Goal: Task Accomplishment & Management: Complete application form

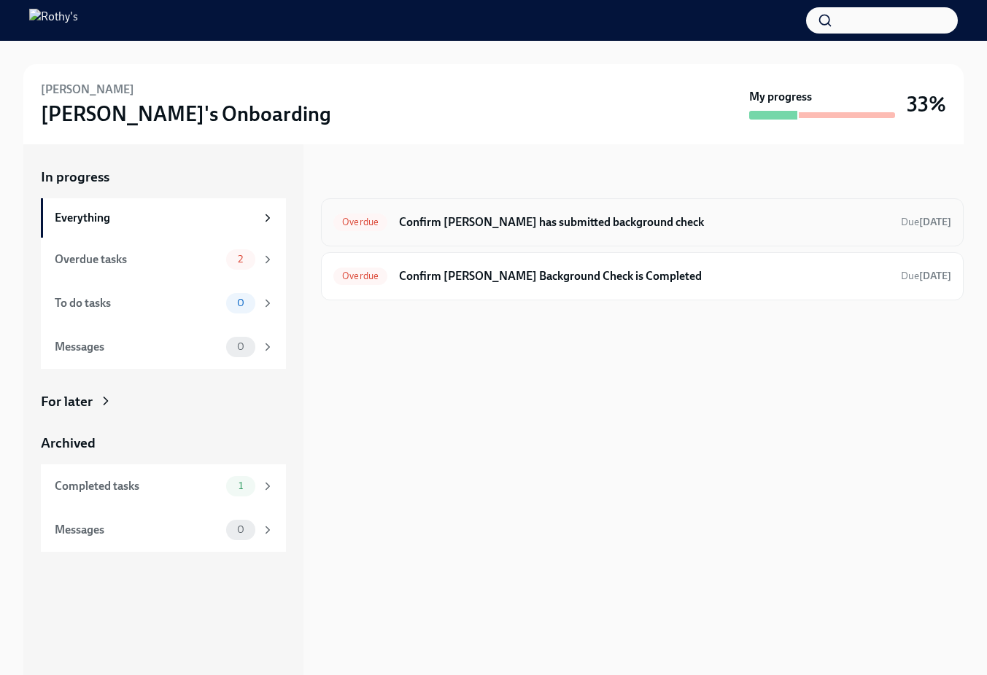
click at [477, 228] on h6 "Confirm Supritha has submitted background check" at bounding box center [644, 222] width 490 height 16
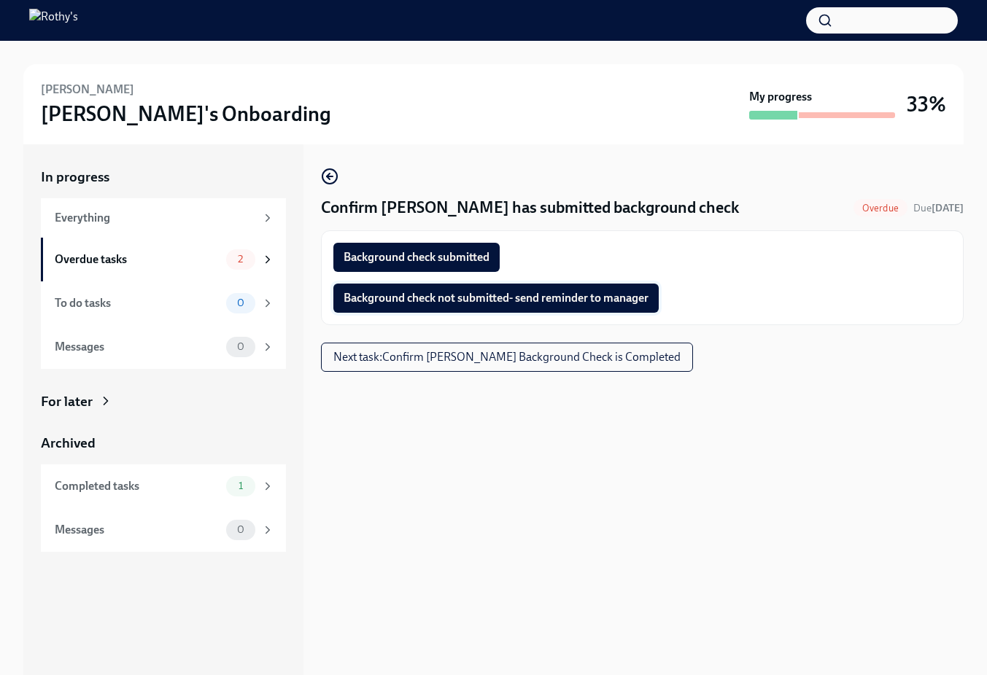
click at [479, 287] on button "Background check not submitted- send reminder to manager" at bounding box center [495, 298] width 325 height 29
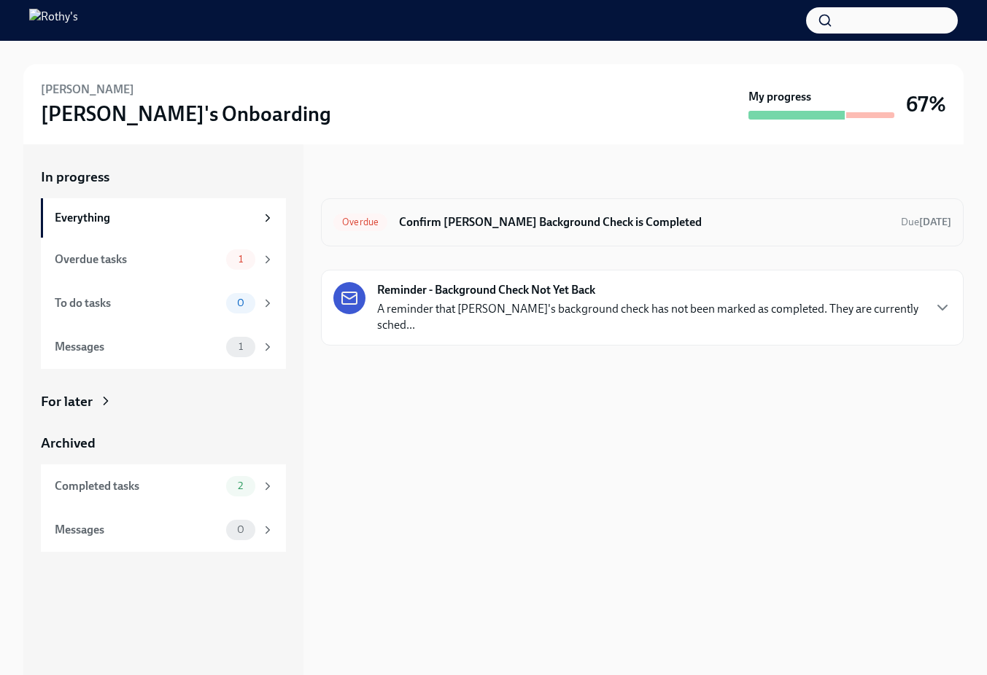
click at [552, 217] on h6 "Confirm [PERSON_NAME] Background Check is Completed" at bounding box center [644, 222] width 490 height 16
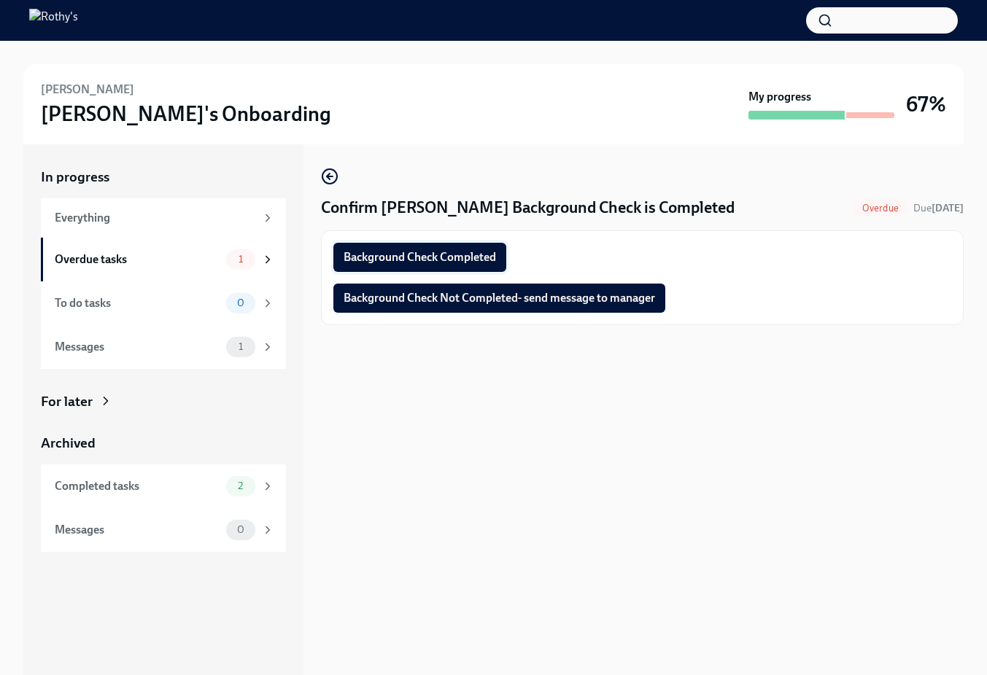
click at [471, 244] on button "Background Check Completed" at bounding box center [419, 257] width 173 height 29
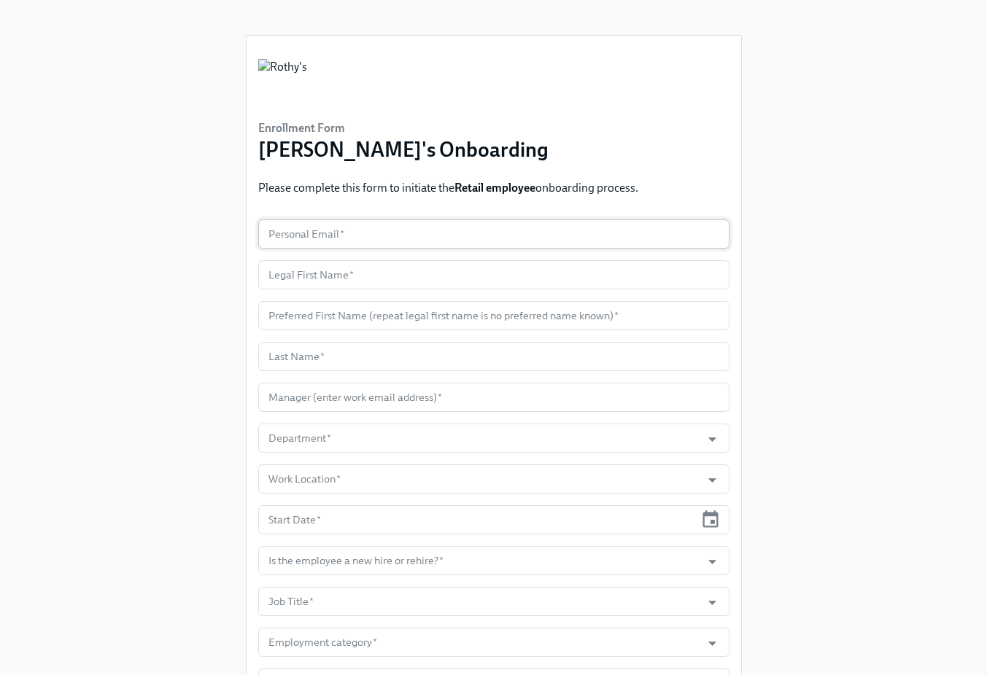
click at [359, 237] on input "text" at bounding box center [493, 234] width 471 height 29
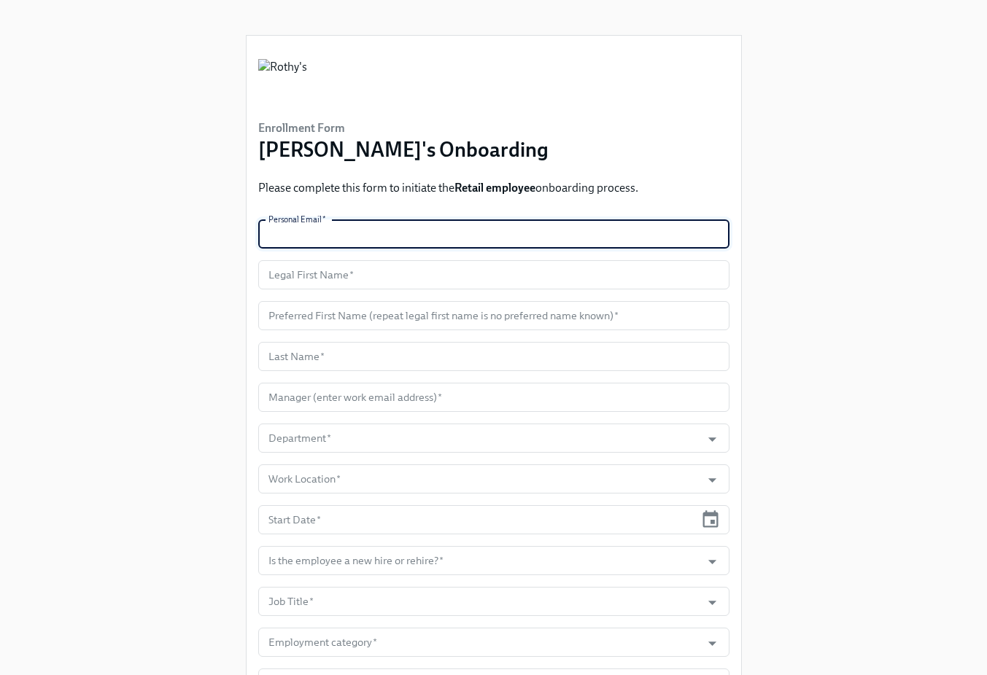
paste input "Bbukowski1414@gmail.com"
type input "Bbukowski1414@gmail.com"
click at [327, 272] on input "text" at bounding box center [493, 274] width 471 height 29
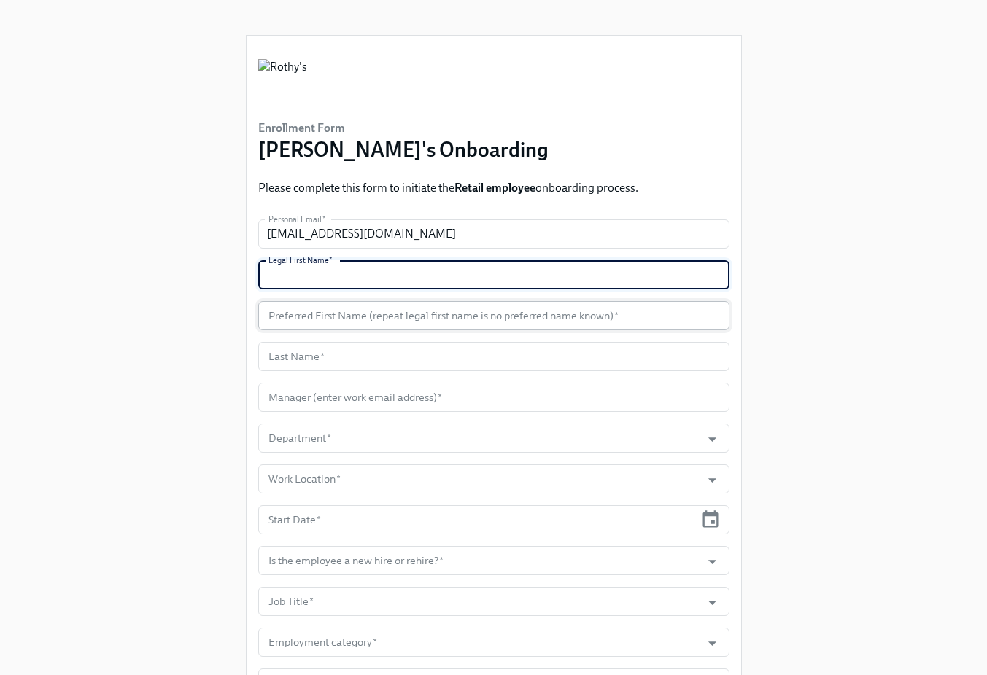
paste input "Brett"
type input "Brett"
click at [341, 309] on input "text" at bounding box center [493, 315] width 471 height 29
paste input "Brett"
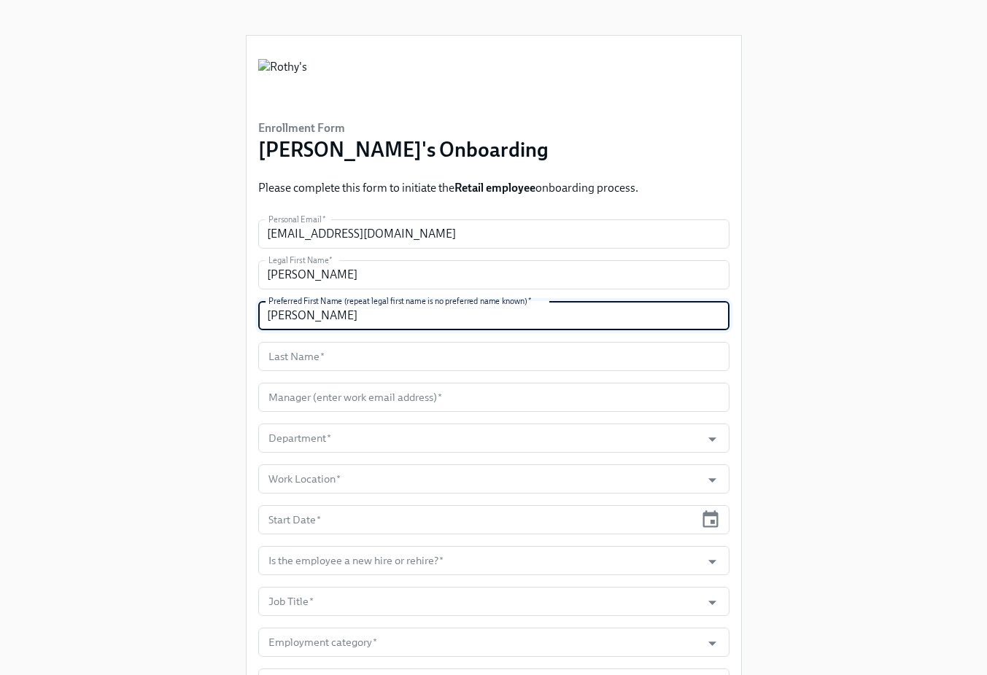
type input "Brett"
click at [376, 362] on input "text" at bounding box center [493, 356] width 471 height 29
paste input "Bukowski"
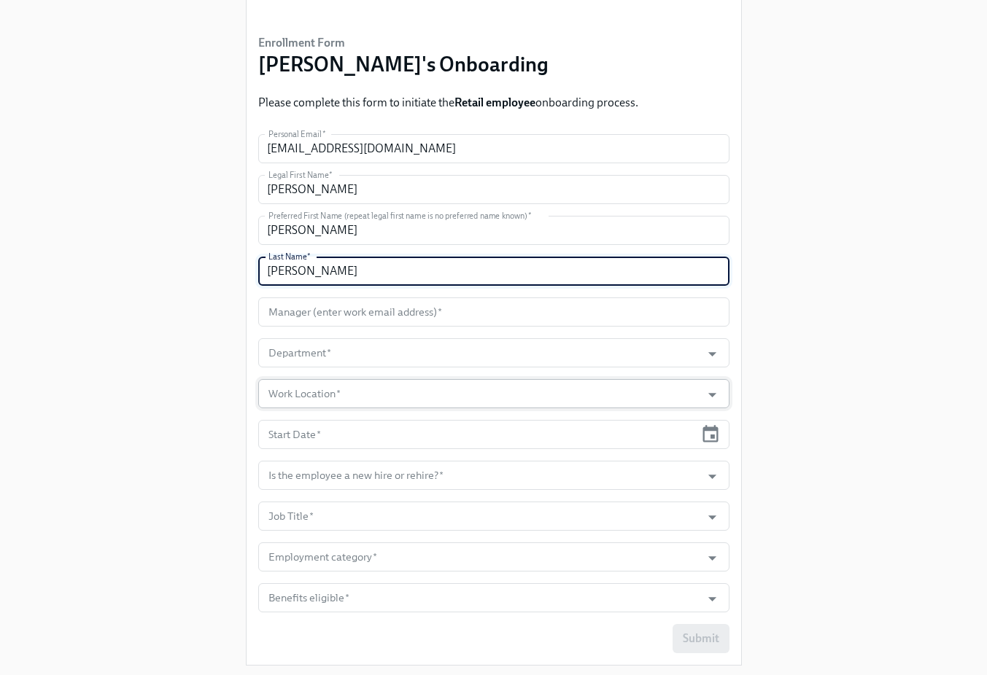
scroll to position [123, 0]
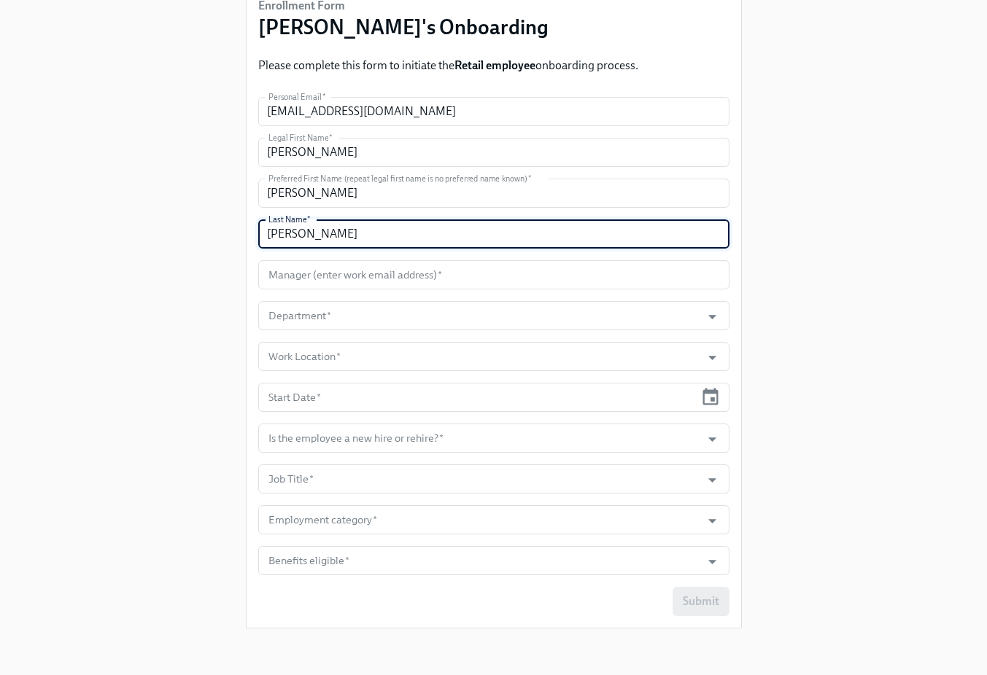
type input "Bukowski"
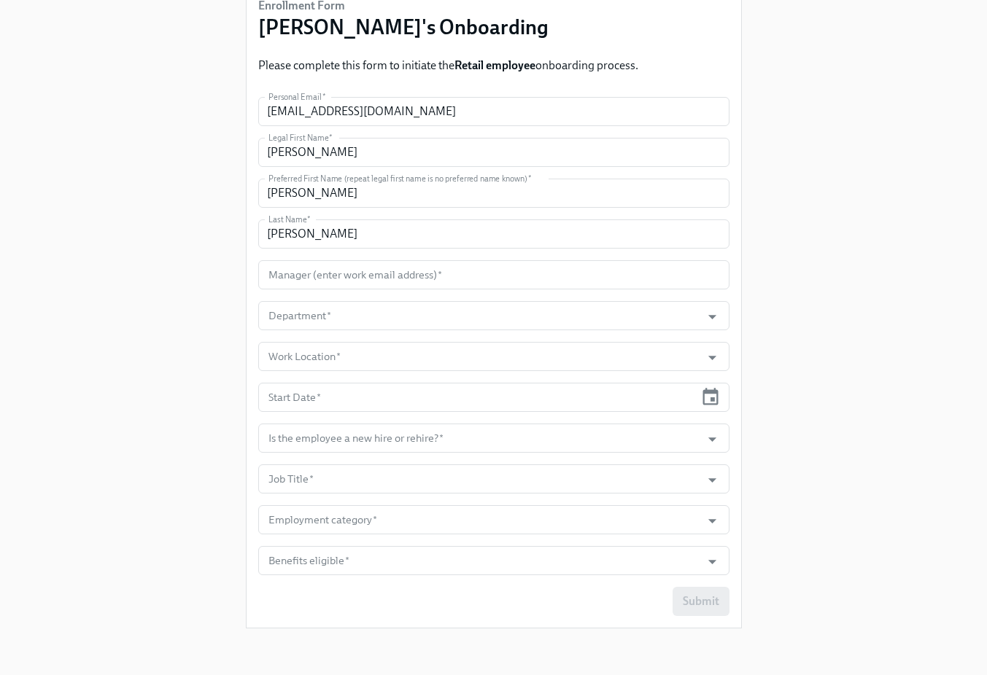
click at [339, 257] on form "Personal Email   * Bbukowski1414@gmail.com Personal Email * Legal First Name   …" at bounding box center [493, 356] width 471 height 519
click at [338, 276] on input "text" at bounding box center [493, 274] width 471 height 29
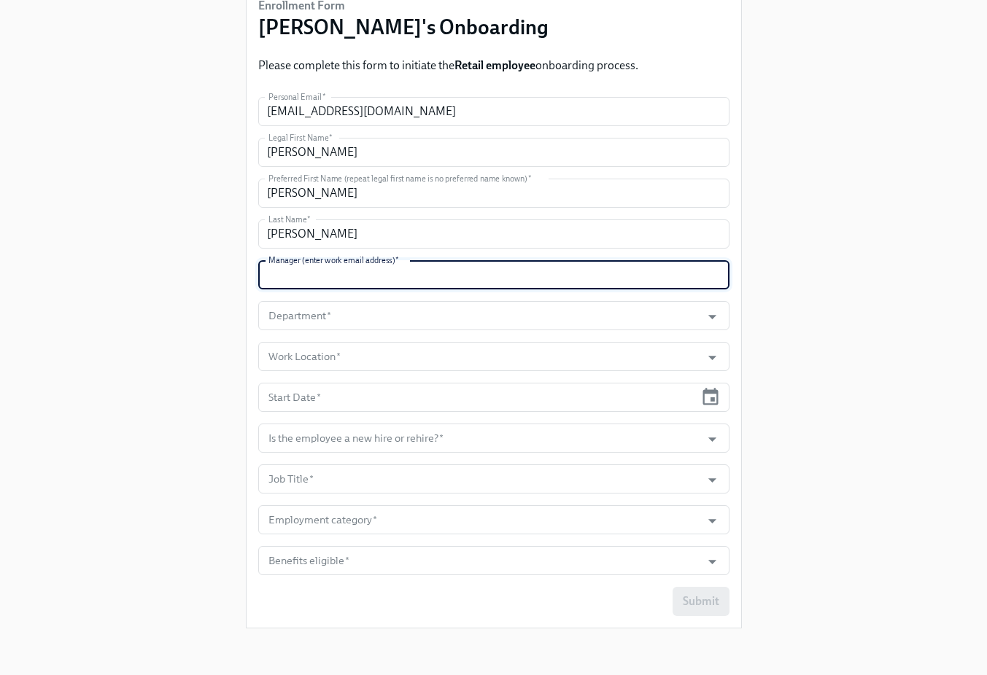
paste input "HMCFARLAND@ROTHYS.COM"
drag, startPoint x: 487, startPoint y: 274, endPoint x: 220, endPoint y: 266, distance: 267.0
click at [220, 266] on div "Enrollment Form Rothy's Onboarding Please complete this form to initiate the Re…" at bounding box center [493, 258] width 940 height 763
type input "hmcfarland@rothys.com"
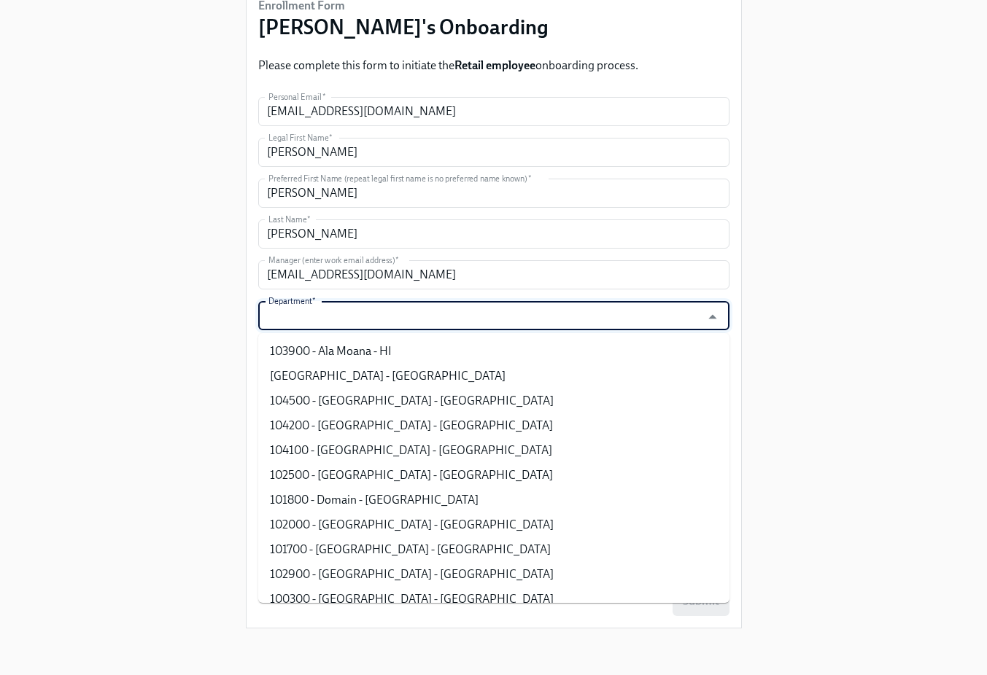
click at [432, 328] on input "Department   *" at bounding box center [479, 315] width 429 height 29
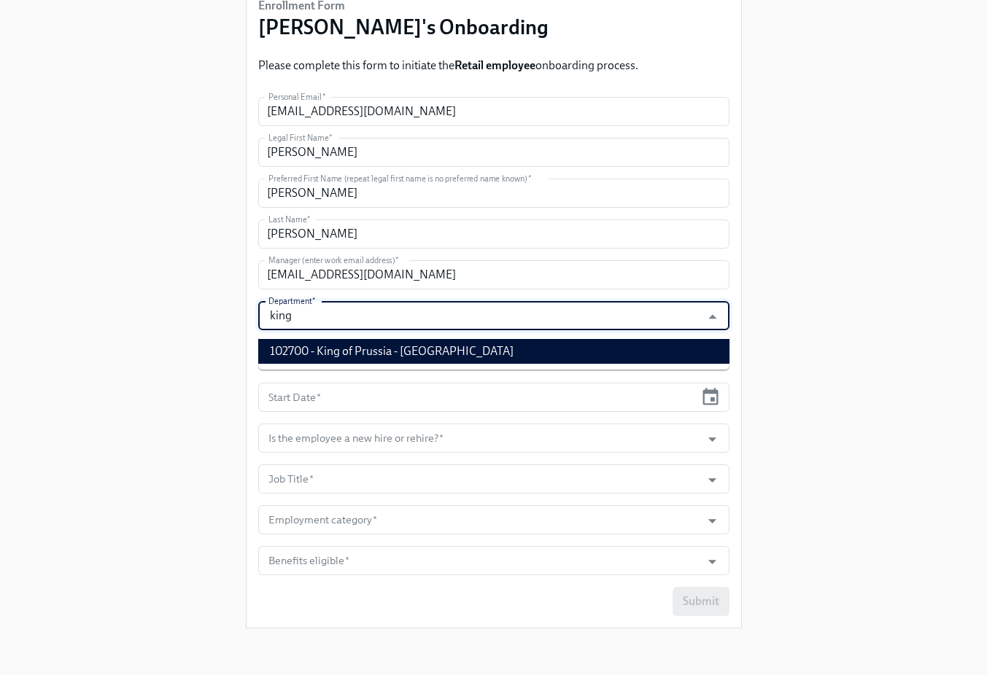
click at [451, 353] on li "102700 - King of Prussia - PA" at bounding box center [493, 351] width 471 height 25
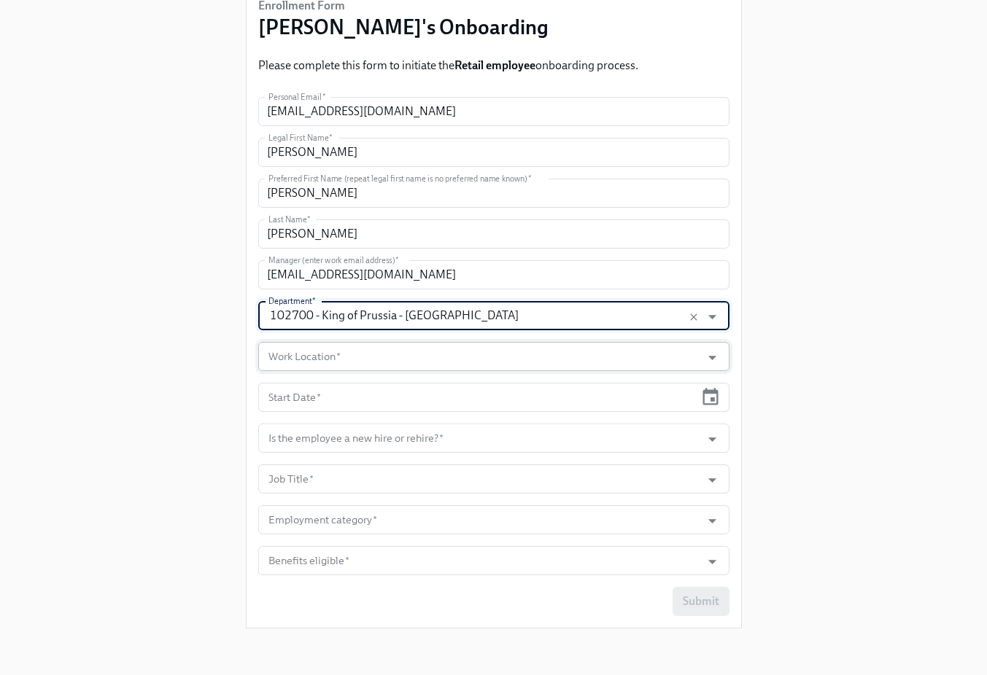
type input "102700 - King of Prussia - PA"
click at [433, 354] on input "Work Location   *" at bounding box center [479, 356] width 429 height 29
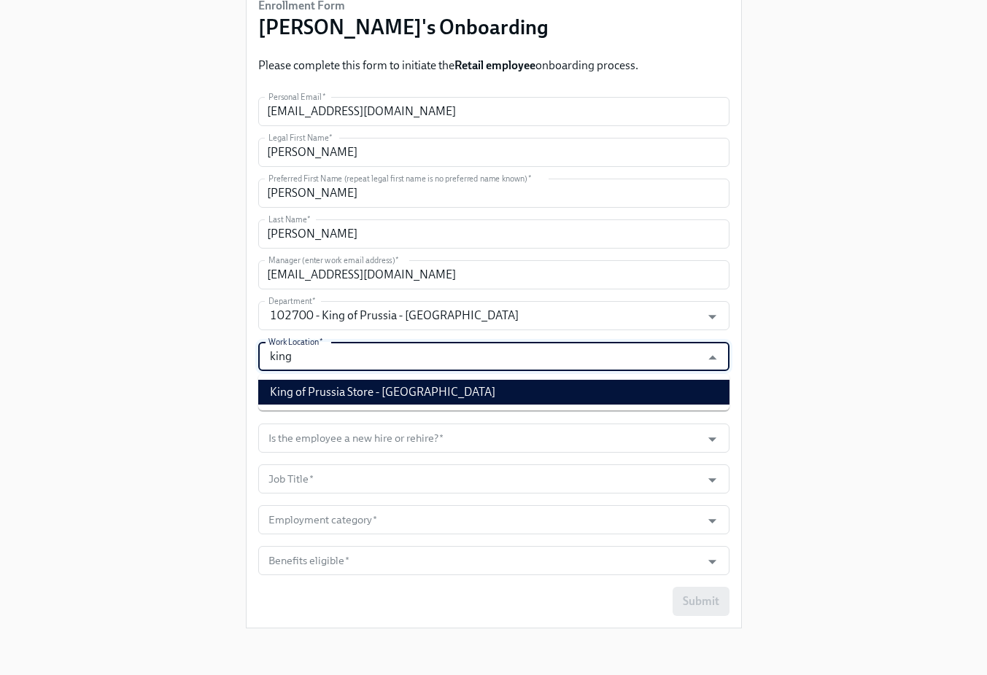
click at [439, 386] on li "King of Prussia Store - PA" at bounding box center [493, 392] width 471 height 25
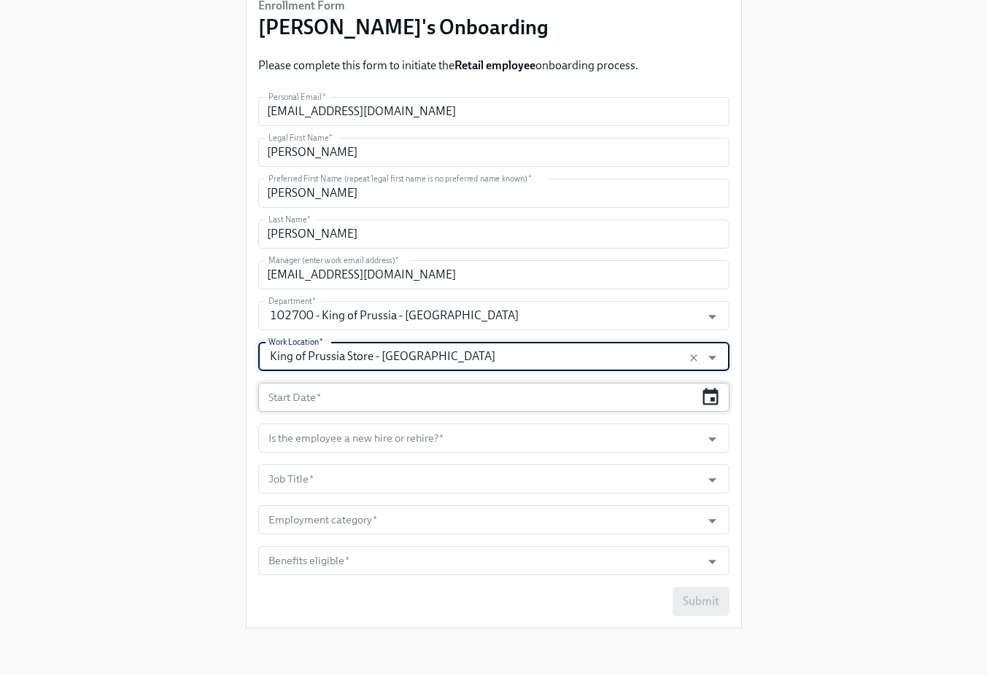
type input "King of Prussia Store - PA"
click at [700, 392] on icon "button" at bounding box center [710, 397] width 20 height 20
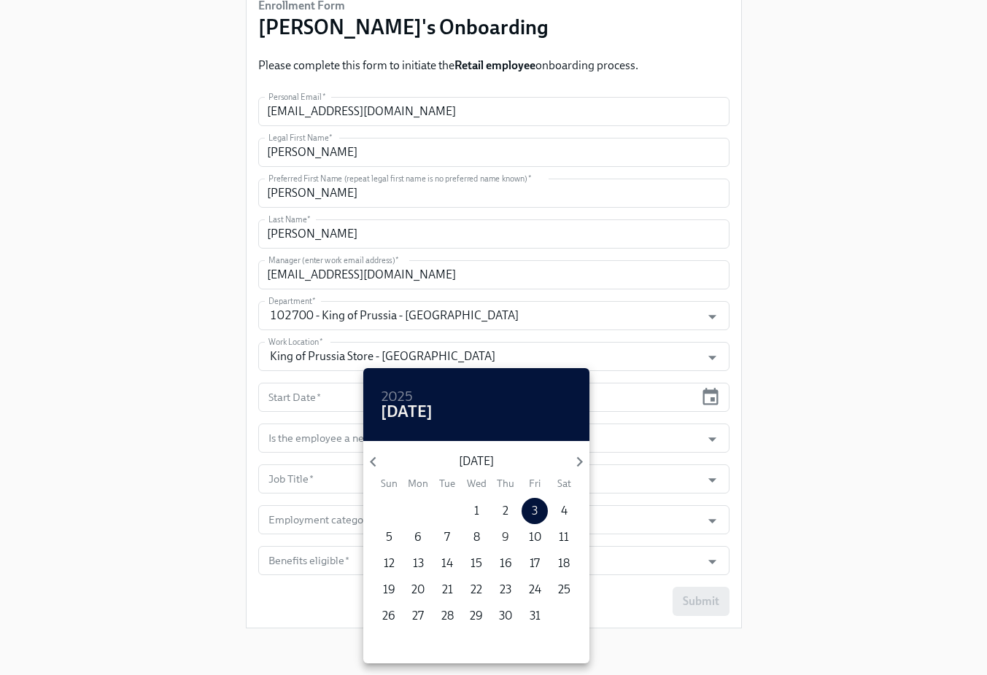
click at [507, 539] on p "9" at bounding box center [505, 537] width 7 height 16
type input "10/09/2025"
click at [740, 489] on div at bounding box center [493, 337] width 987 height 675
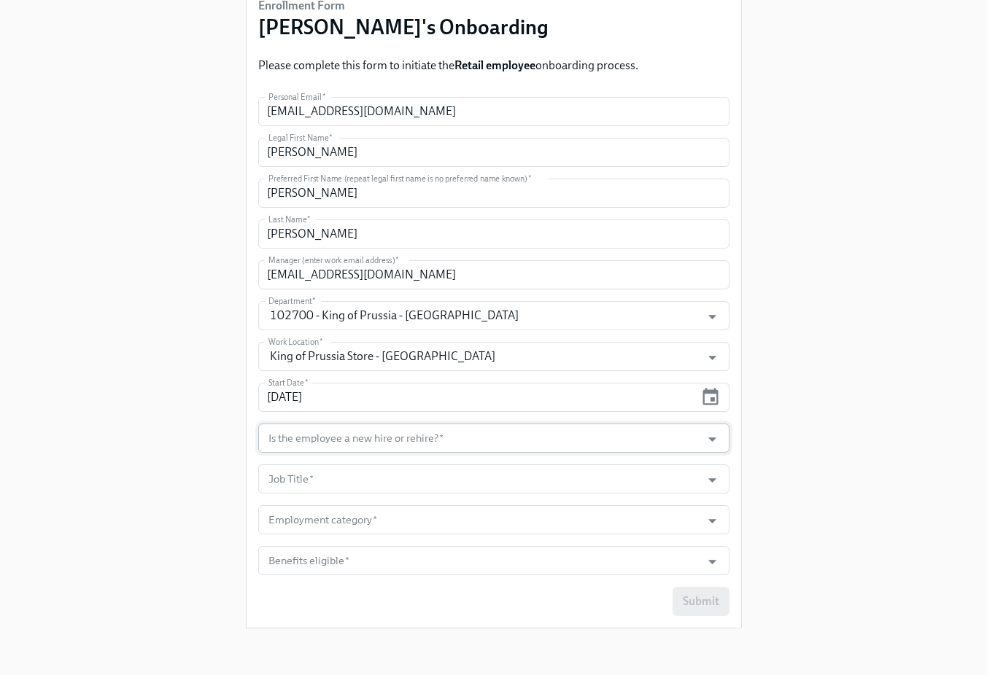
drag, startPoint x: 718, startPoint y: 459, endPoint x: 715, endPoint y: 451, distance: 9.0
click at [717, 456] on form "Personal Email   * Bbukowski1414@gmail.com Personal Email * Legal First Name   …" at bounding box center [493, 356] width 471 height 519
click at [715, 448] on icon "Open" at bounding box center [712, 440] width 20 height 20
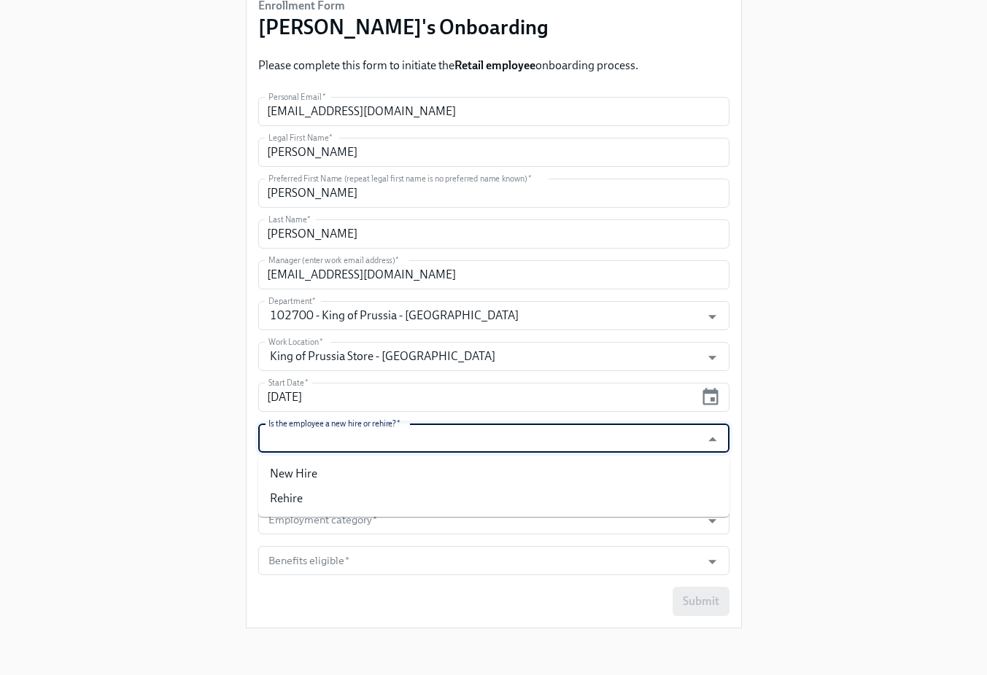
click at [686, 465] on li "New Hire" at bounding box center [493, 474] width 471 height 25
type input "New Hire"
click at [656, 467] on input "Job Title   *" at bounding box center [479, 479] width 429 height 29
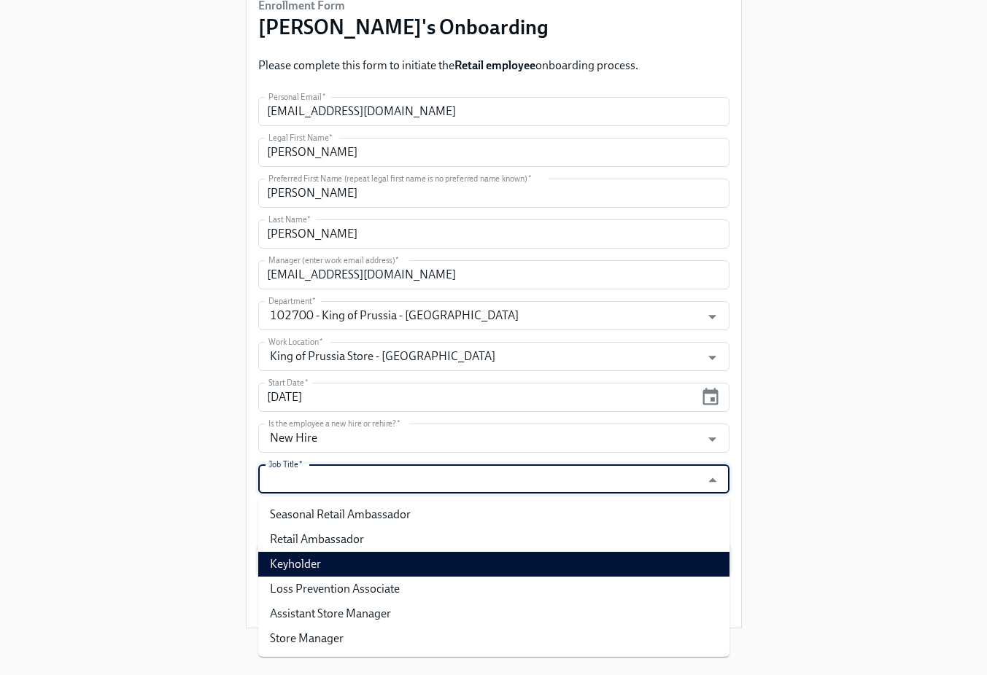
click at [597, 559] on li "Keyholder" at bounding box center [493, 564] width 471 height 25
type input "Keyholder"
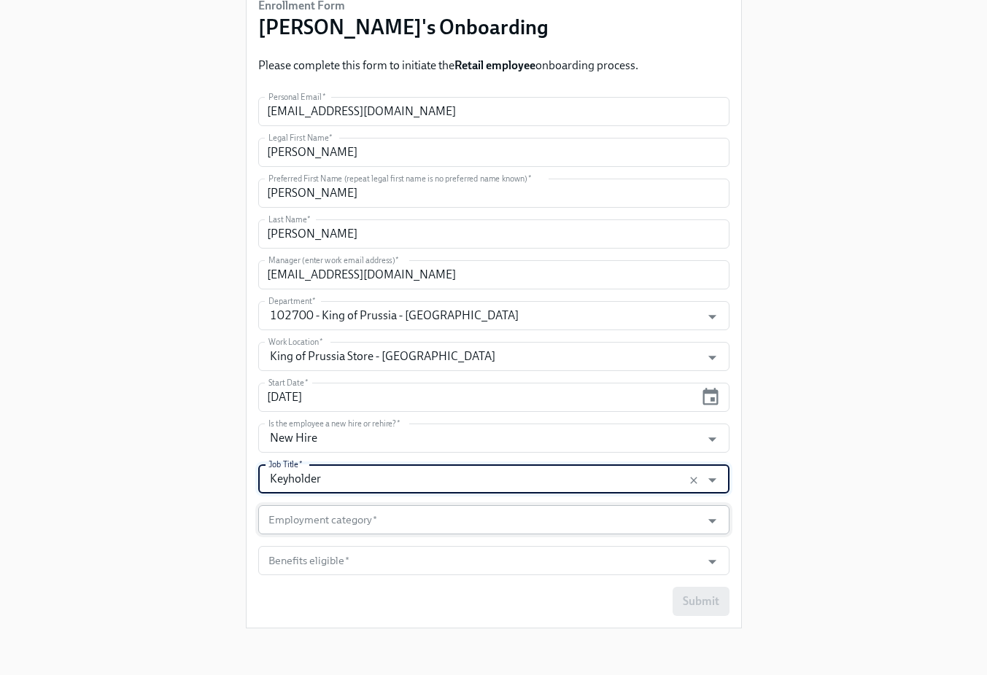
click at [587, 516] on input "Employment category   *" at bounding box center [479, 519] width 429 height 29
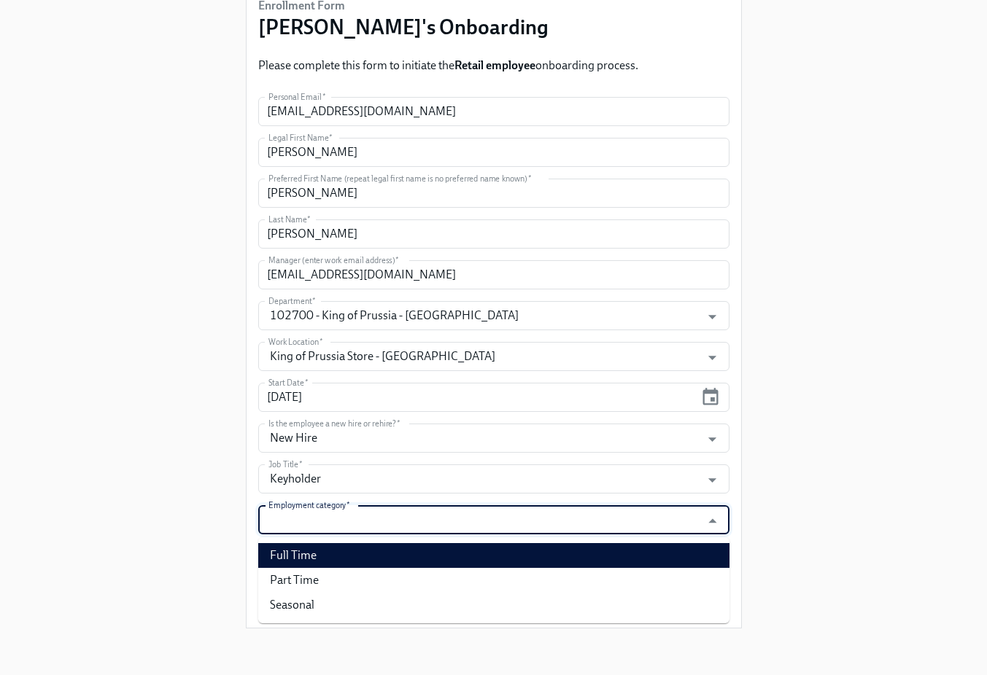
click at [553, 553] on li "Full Time" at bounding box center [493, 555] width 471 height 25
type input "Full Time"
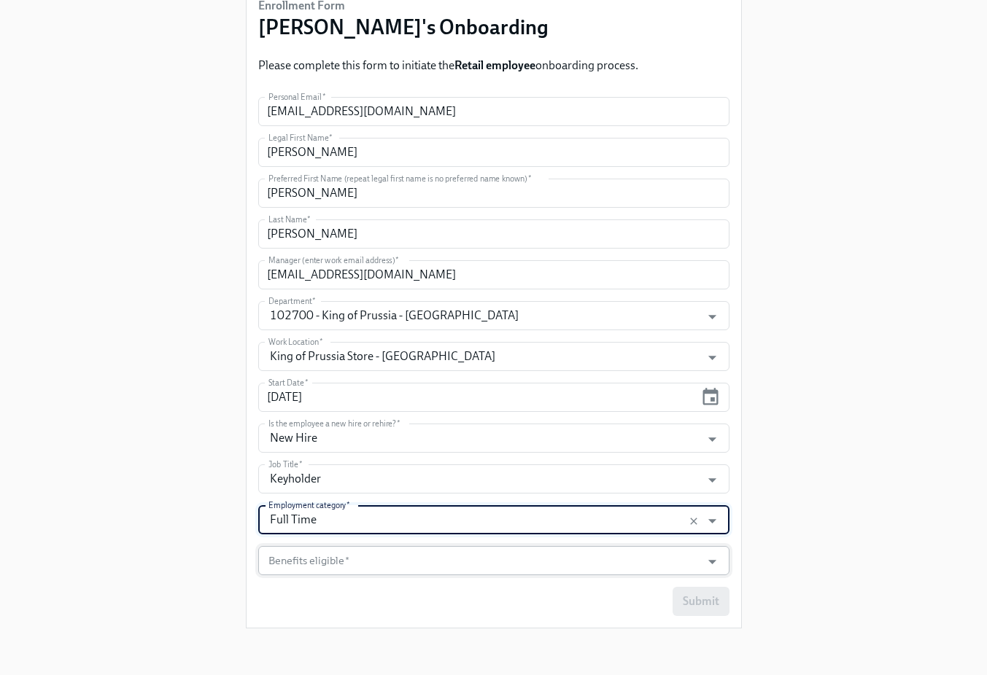
click at [564, 556] on input "Benefits eligible   *" at bounding box center [479, 560] width 429 height 29
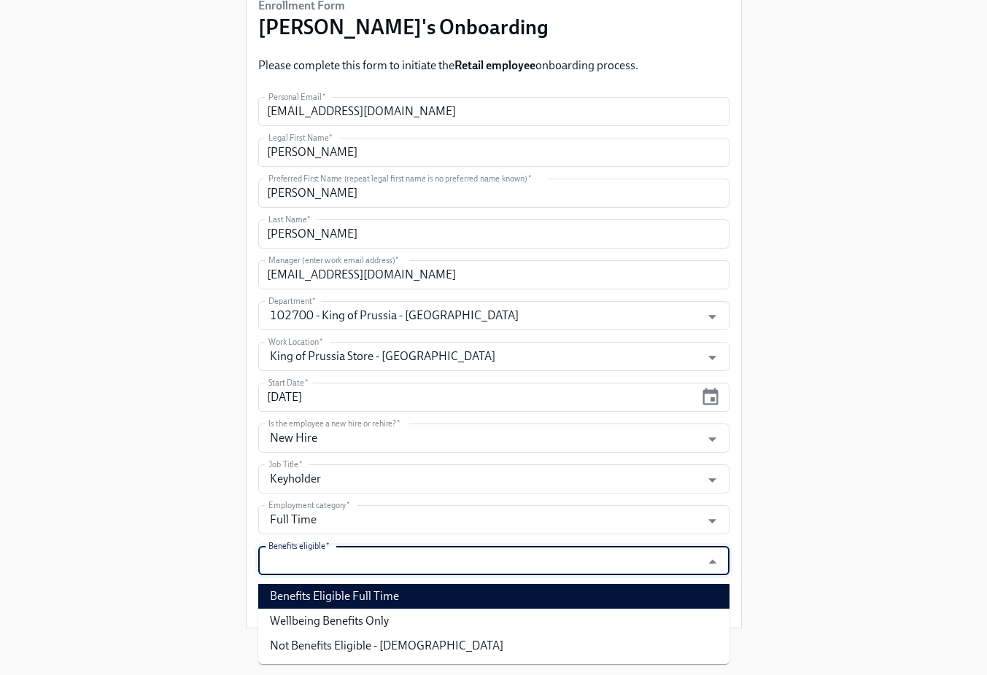
click at [512, 594] on li "Benefits Eligible Full Time" at bounding box center [493, 596] width 471 height 25
type input "Benefits Eligible Full Time"
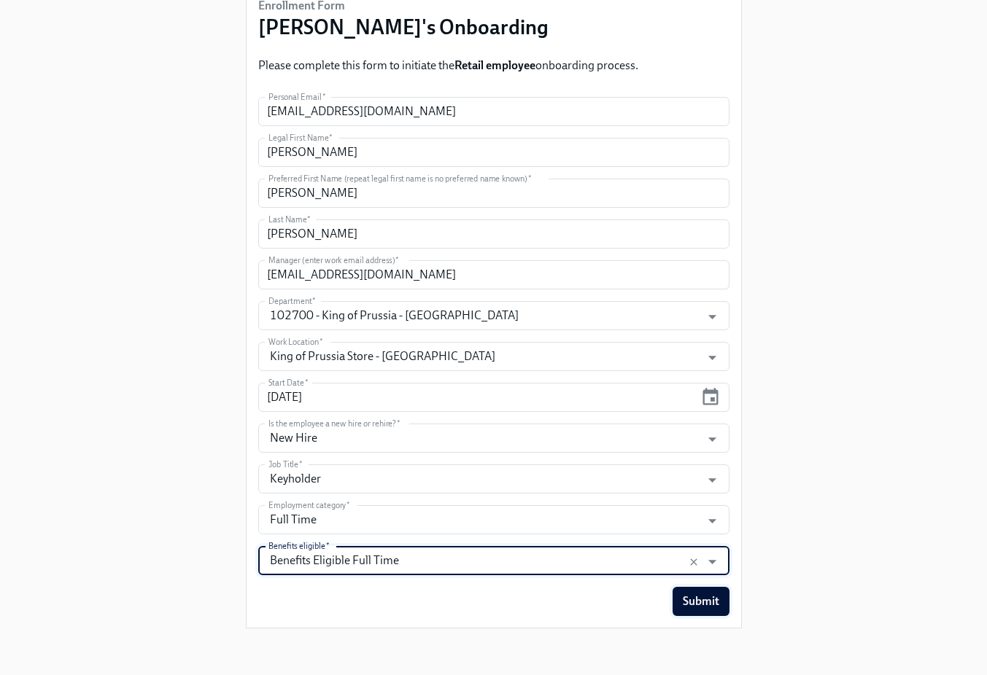
click at [707, 608] on span "Submit" at bounding box center [701, 601] width 36 height 15
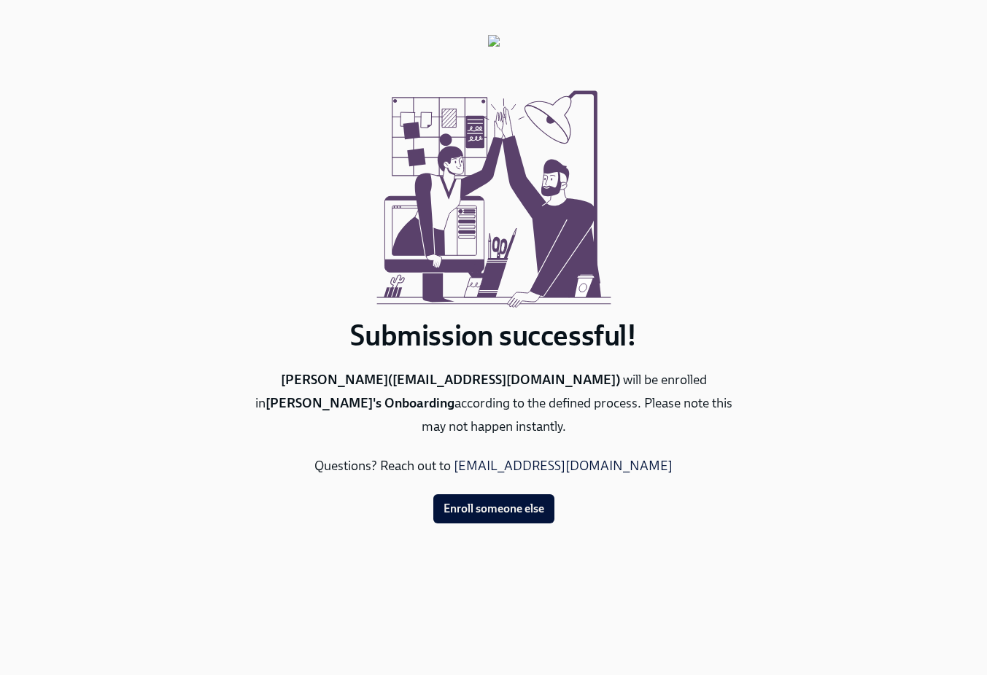
scroll to position [0, 0]
click at [462, 502] on span "Enroll someone else" at bounding box center [493, 509] width 101 height 15
